Goal: Information Seeking & Learning: Learn about a topic

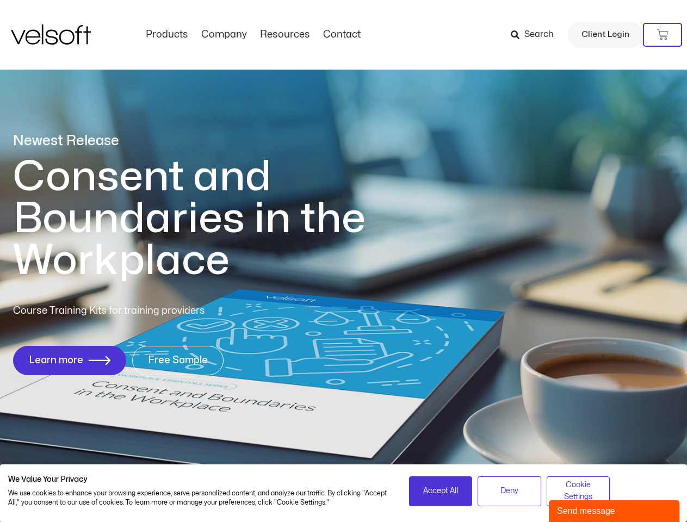
click at [343, 261] on h1 "Consent and Boundaries in the Workplace" at bounding box center [211, 219] width 397 height 126
click at [662, 35] on icon at bounding box center [662, 34] width 11 height 11
click at [441, 491] on span "Accept All" at bounding box center [440, 491] width 35 height 12
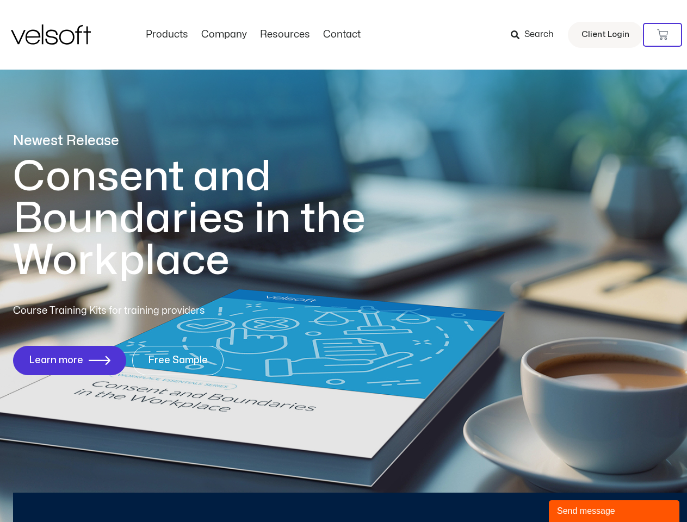
click at [509, 491] on div "Newest Release Consent and Boundaries in the Workplace Course Training Kits for…" at bounding box center [343, 260] width 687 height 528
click at [578, 491] on div "Newest Release Consent and Boundaries in the Workplace Course Training Kits for…" at bounding box center [343, 260] width 687 height 528
click at [614, 511] on div "Send message" at bounding box center [614, 511] width 114 height 13
